Goal: Navigation & Orientation: Go to known website

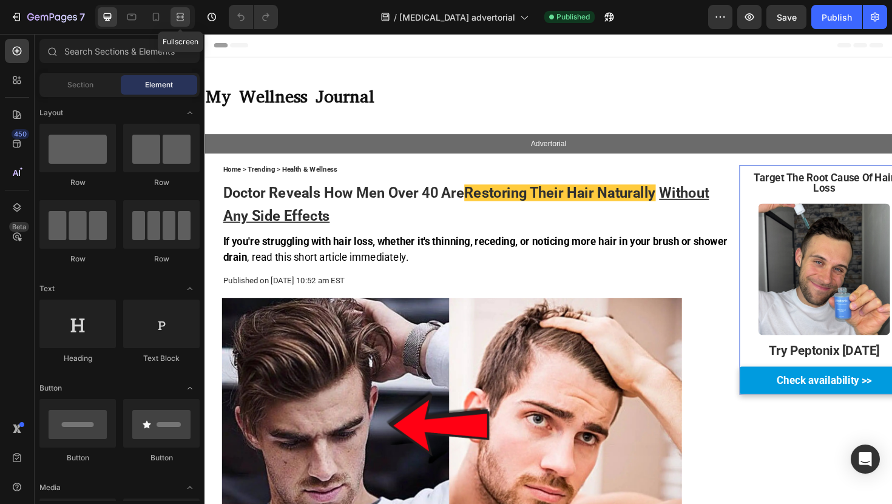
click at [176, 20] on icon at bounding box center [180, 17] width 12 height 12
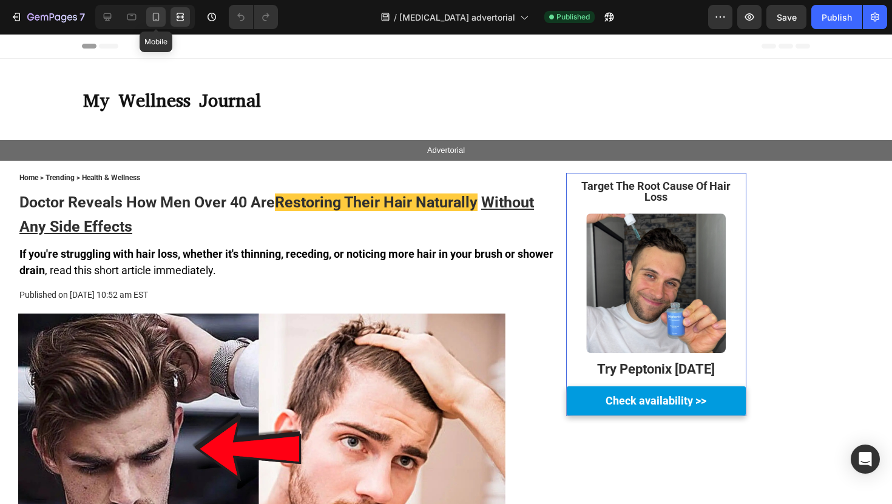
click at [161, 20] on icon at bounding box center [156, 17] width 12 height 12
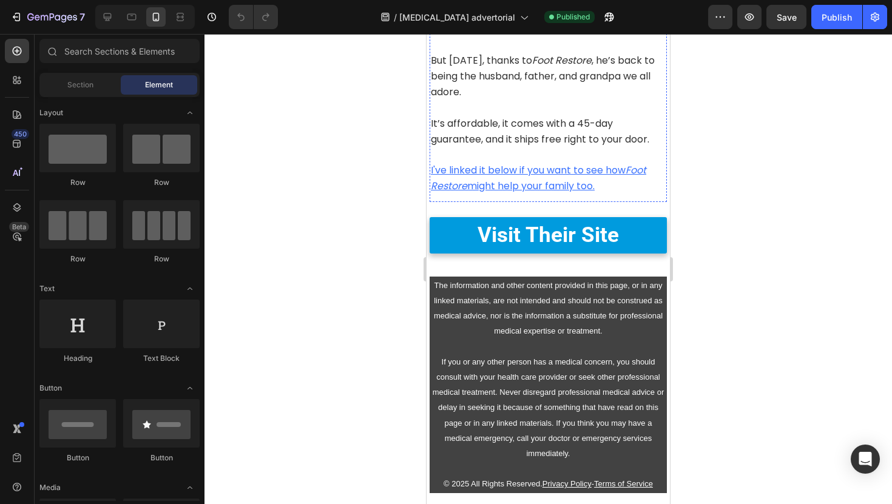
scroll to position [4822, 0]
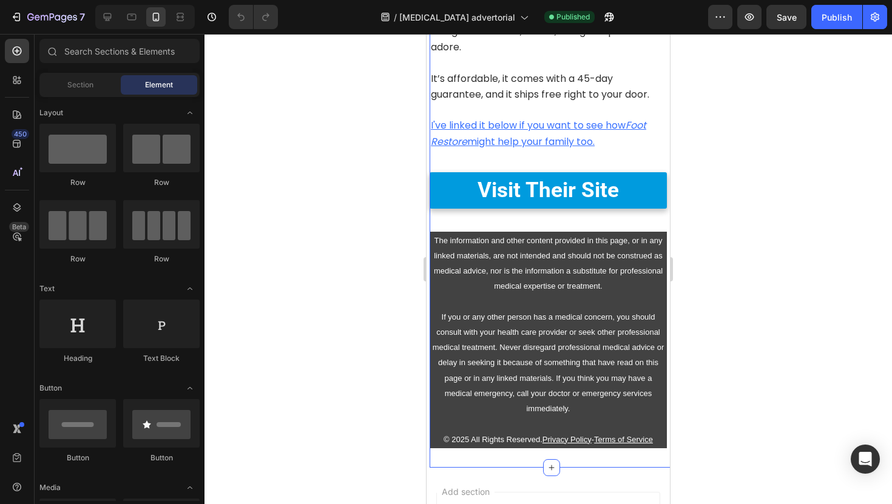
click at [453, 220] on div "Visit Their Site Button" at bounding box center [547, 188] width 237 height 62
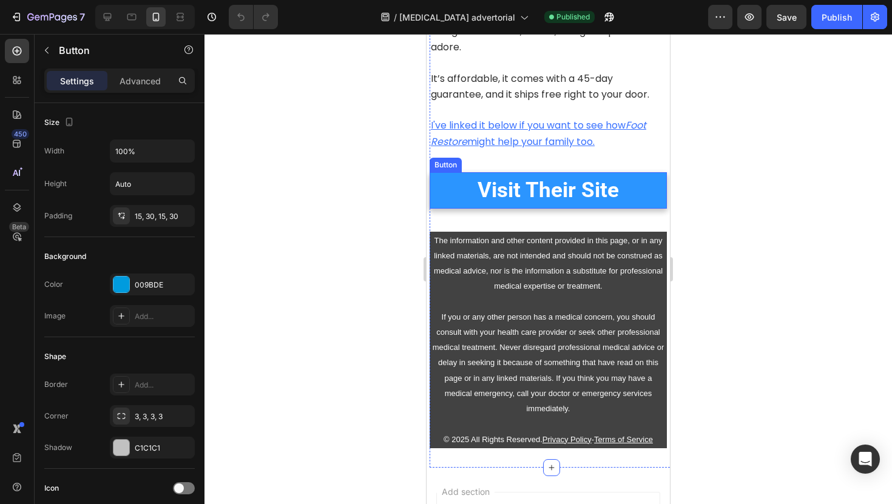
click at [452, 209] on link "Visit Their Site" at bounding box center [547, 190] width 237 height 36
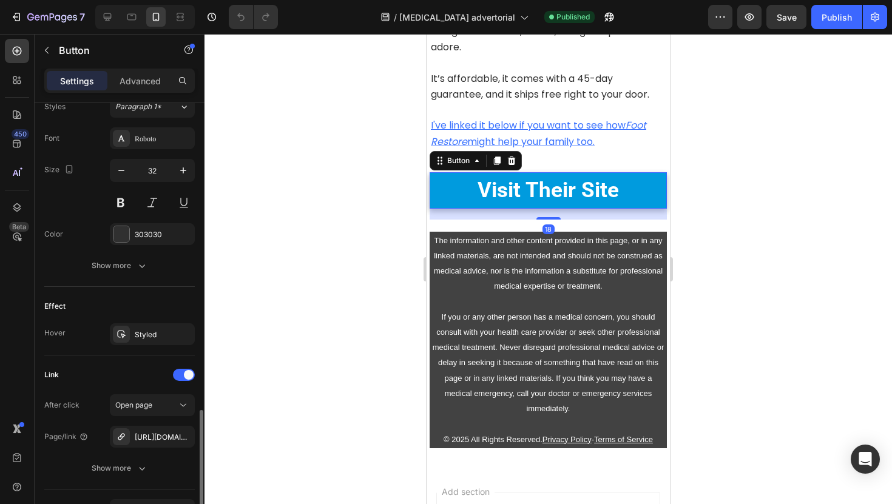
scroll to position [529, 0]
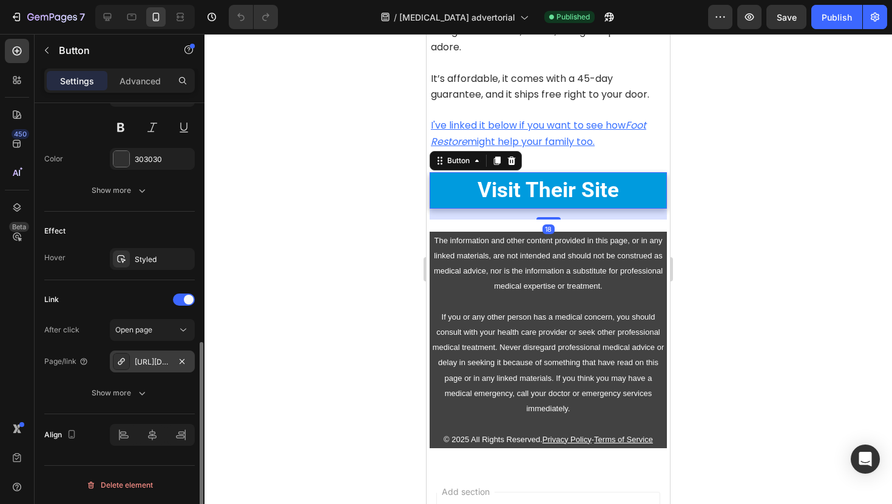
click at [152, 364] on div "[URL][DOMAIN_NAME]" at bounding box center [152, 362] width 35 height 11
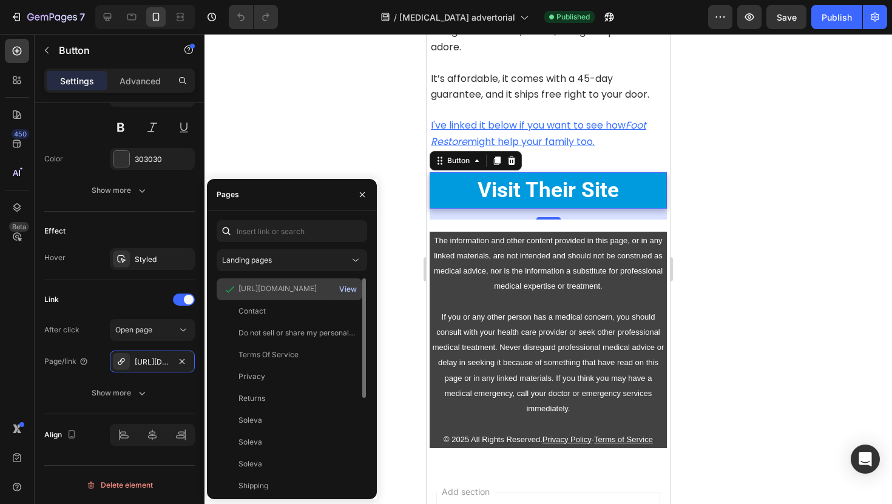
click at [344, 289] on div "View" at bounding box center [348, 289] width 18 height 11
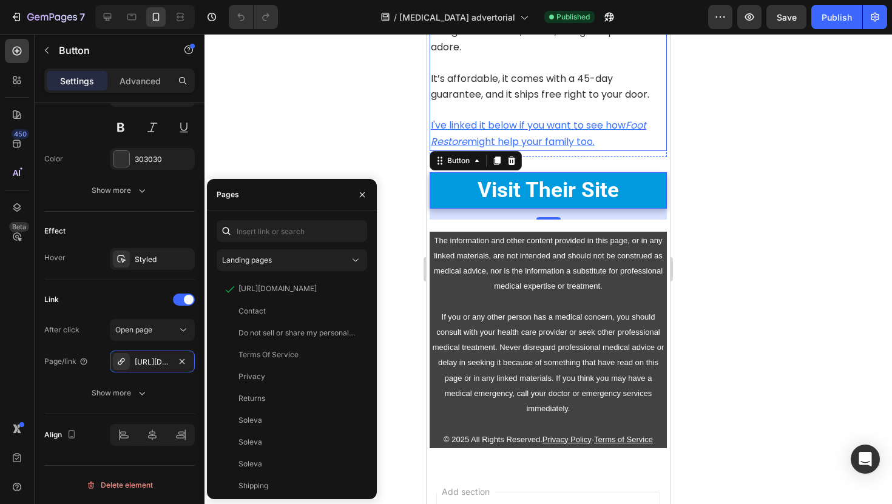
click at [474, 149] on p "I've linked it below if you want to see how Foot Restore might help your family…" at bounding box center [548, 134] width 235 height 32
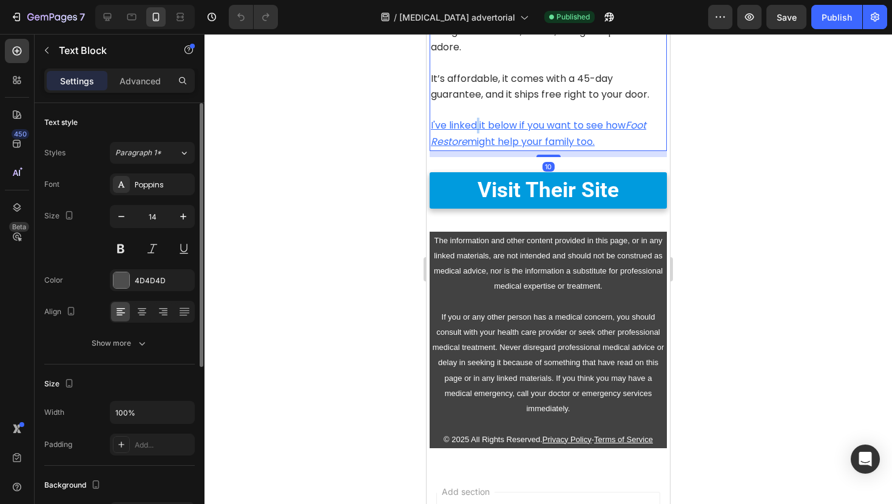
click at [474, 149] on p "I've linked it below if you want to see how Foot Restore might help your family…" at bounding box center [548, 134] width 235 height 32
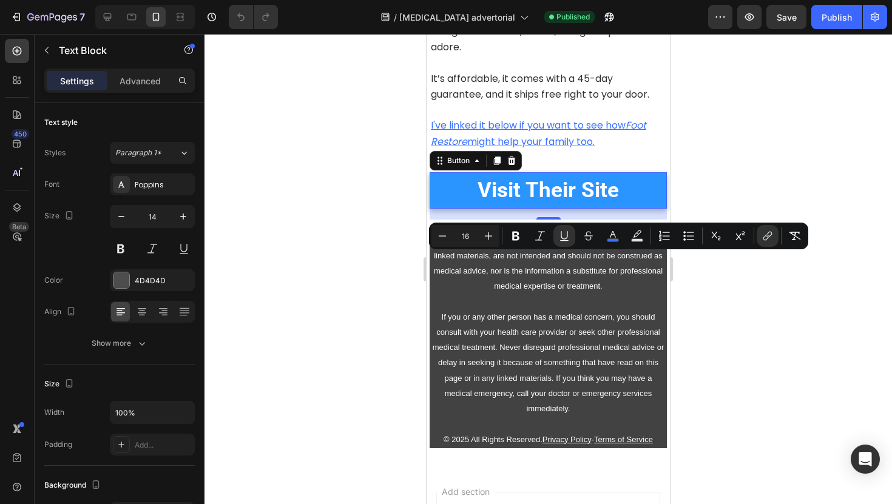
click at [639, 209] on link "Visit Their Site" at bounding box center [547, 190] width 237 height 36
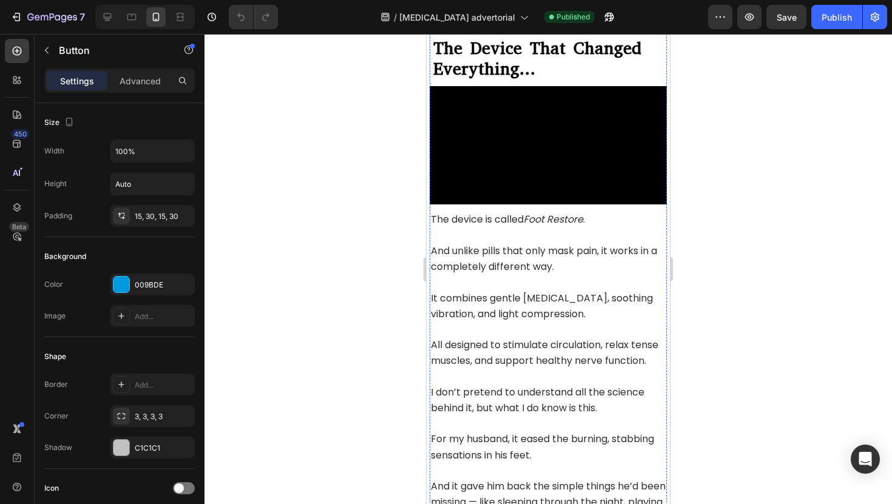
scroll to position [3926, 0]
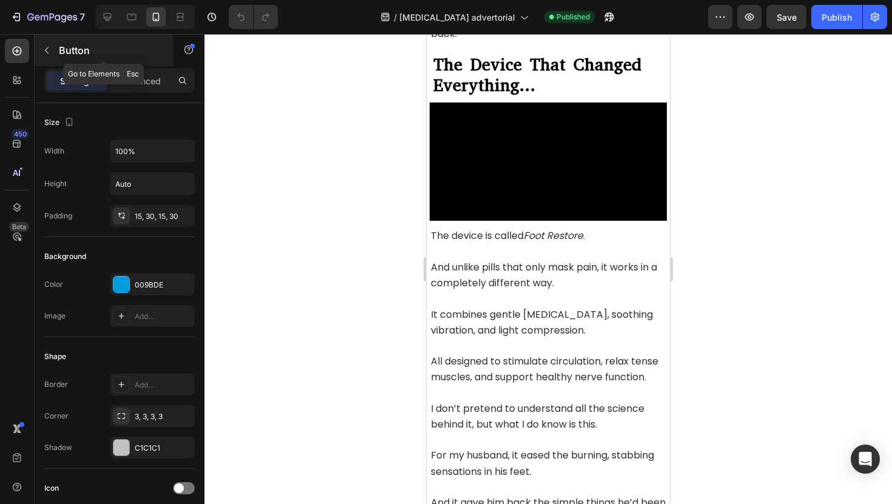
click at [67, 56] on p "Button" at bounding box center [110, 50] width 103 height 15
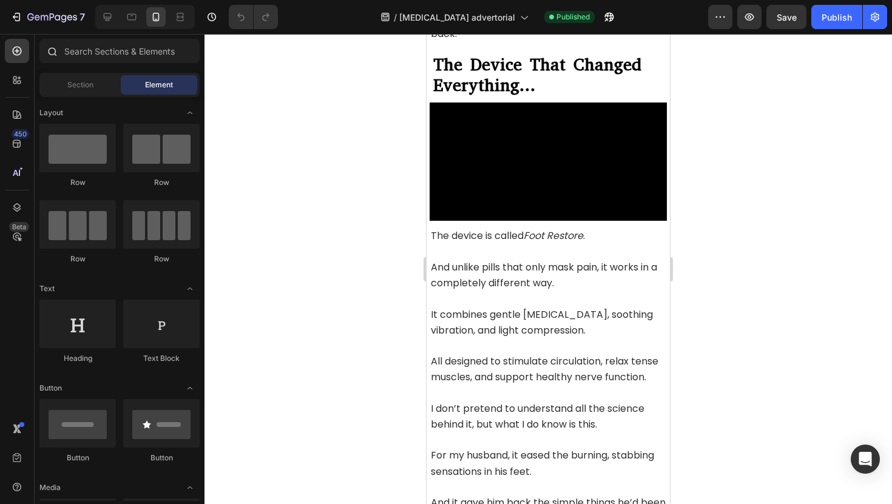
click at [105, 63] on div at bounding box center [120, 53] width 170 height 29
click at [102, 55] on input "text" at bounding box center [119, 51] width 160 height 24
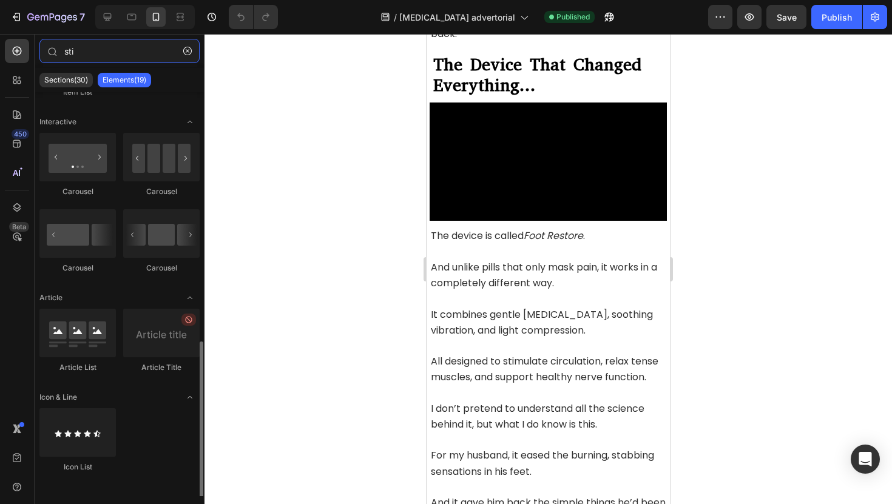
scroll to position [642, 0]
type input "sti"
